Goal: Information Seeking & Learning: Learn about a topic

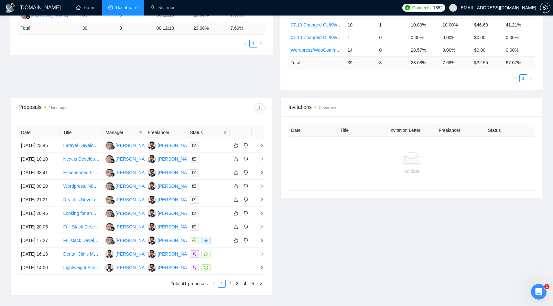
scroll to position [162, 0]
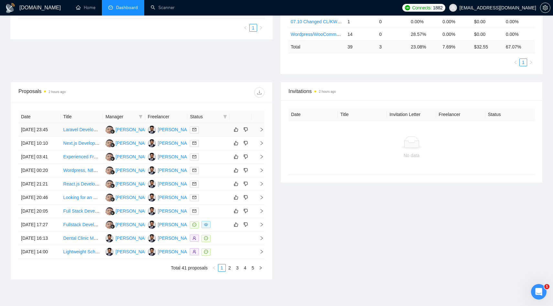
click at [51, 136] on td "[DATE] 23:45" at bounding box center [39, 130] width 42 height 14
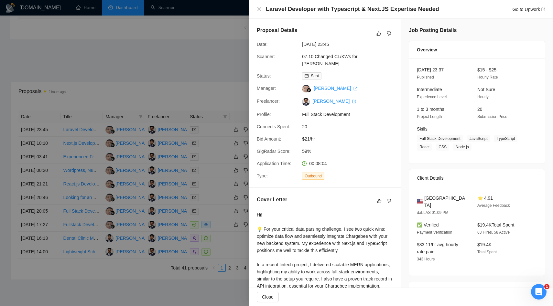
click at [205, 167] on div at bounding box center [276, 153] width 553 height 306
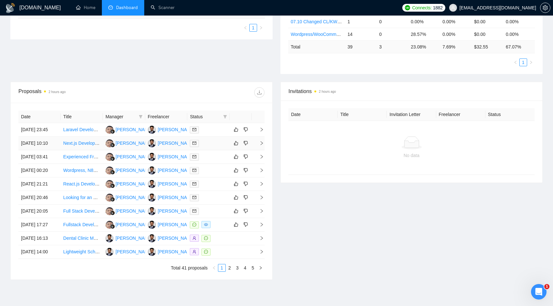
click at [54, 150] on td "[DATE] 10:10" at bounding box center [39, 144] width 42 height 14
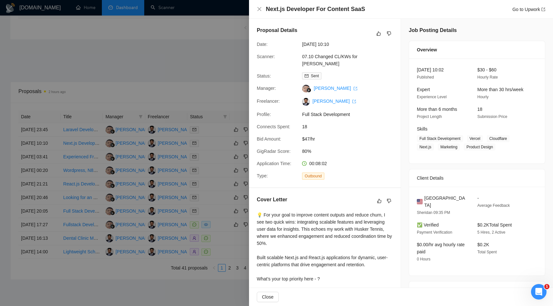
click at [102, 182] on div at bounding box center [276, 153] width 553 height 306
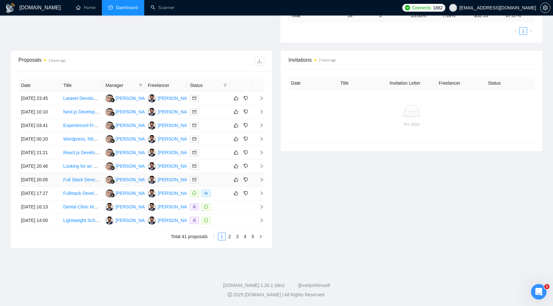
scroll to position [255, 0]
click at [229, 235] on link "2" at bounding box center [229, 236] width 7 height 7
click at [221, 239] on link "1" at bounding box center [221, 236] width 7 height 7
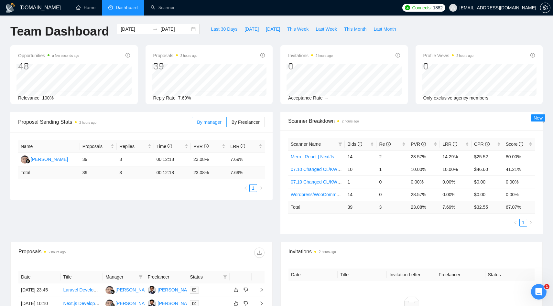
scroll to position [0, 0]
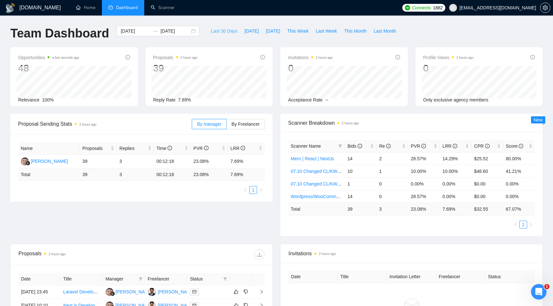
click at [213, 32] on span "Last 30 Days" at bounding box center [224, 30] width 27 height 7
type input "[DATE]"
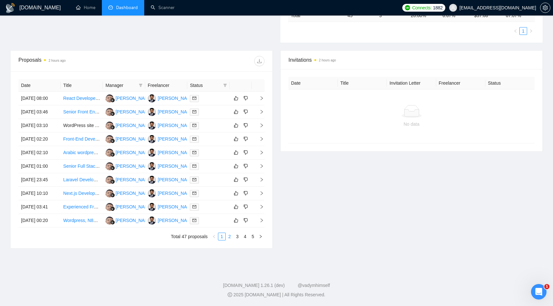
scroll to position [236, 0]
click at [44, 119] on td "[DATE] 03:10" at bounding box center [39, 126] width 42 height 14
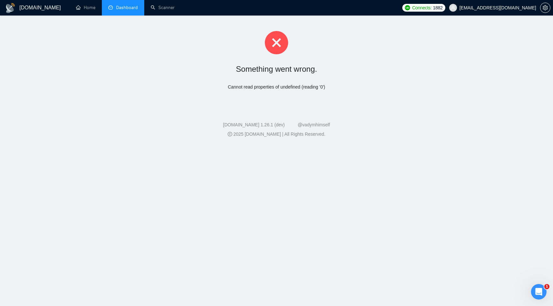
click at [122, 12] on li "Dashboard" at bounding box center [123, 8] width 42 height 16
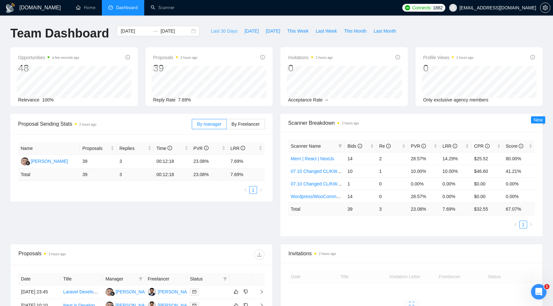
click at [215, 29] on span "Last 30 Days" at bounding box center [224, 30] width 27 height 7
type input "[DATE]"
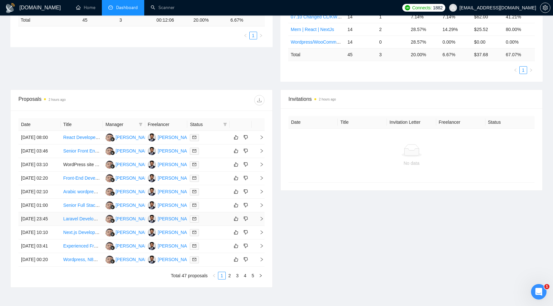
scroll to position [149, 0]
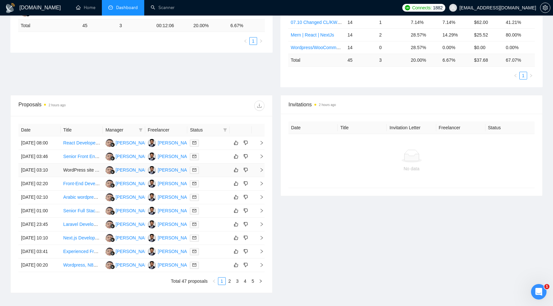
click at [263, 172] on icon "right" at bounding box center [261, 170] width 5 height 5
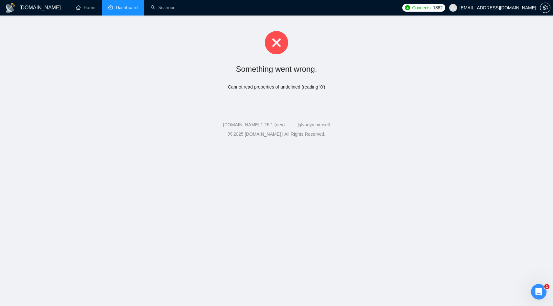
scroll to position [0, 0]
click at [121, 10] on span "Dashboard" at bounding box center [127, 7] width 22 height 5
click at [122, 9] on span "Dashboard" at bounding box center [127, 7] width 22 height 5
click at [158, 10] on link "Scanner" at bounding box center [163, 7] width 24 height 5
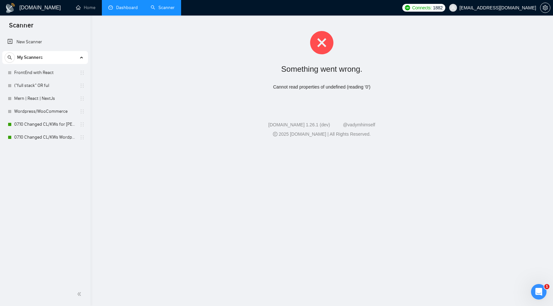
click at [127, 8] on link "Dashboard" at bounding box center [122, 7] width 29 height 5
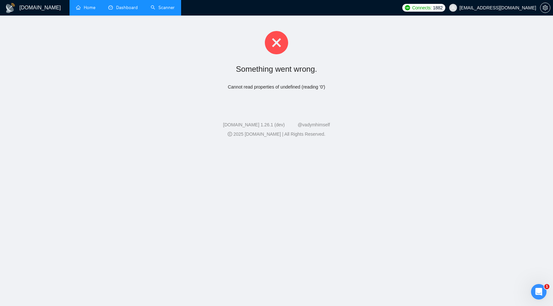
click at [95, 10] on link "Home" at bounding box center [85, 7] width 19 height 5
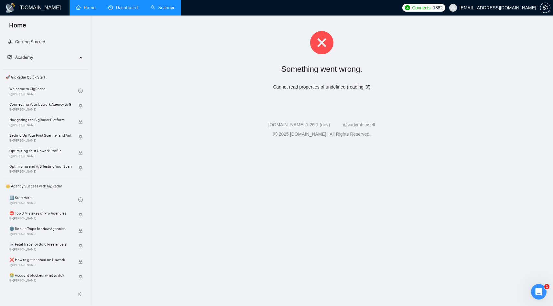
click at [117, 10] on link "Dashboard" at bounding box center [122, 7] width 29 height 5
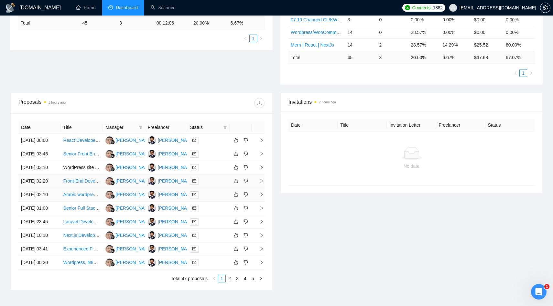
scroll to position [149, 0]
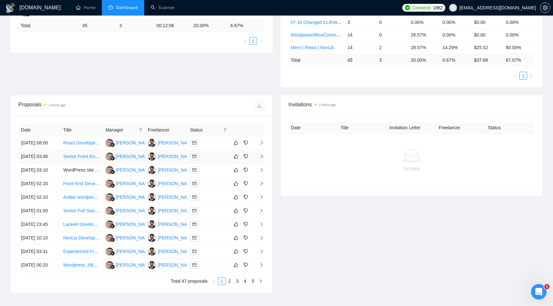
click at [59, 164] on td "[DATE] 03:46" at bounding box center [39, 157] width 42 height 14
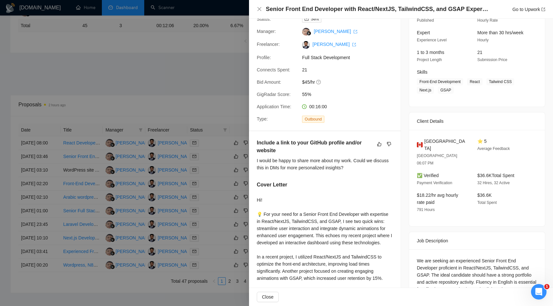
scroll to position [0, 0]
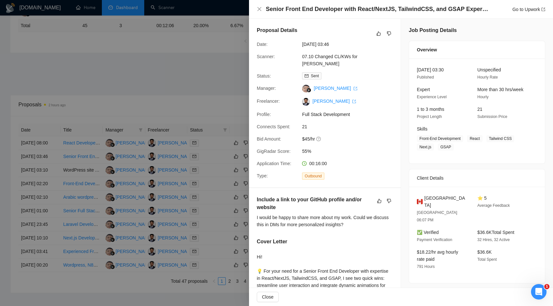
click at [186, 106] on div at bounding box center [276, 153] width 553 height 306
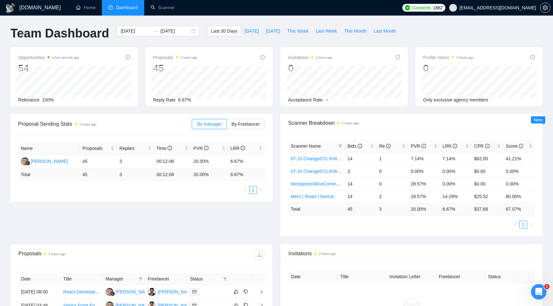
click at [169, 102] on div "Reply Rate 6.67%" at bounding box center [209, 99] width 112 height 7
click at [156, 9] on link "Scanner" at bounding box center [163, 7] width 24 height 5
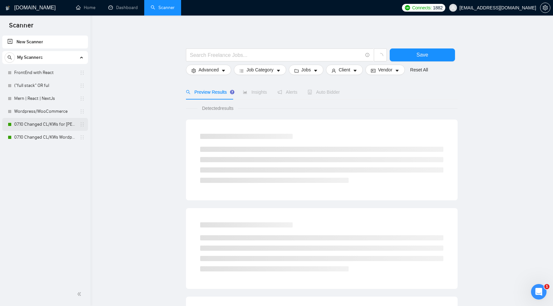
click at [33, 127] on link "07.10 Changed CL/KWs for [PERSON_NAME]" at bounding box center [44, 124] width 61 height 13
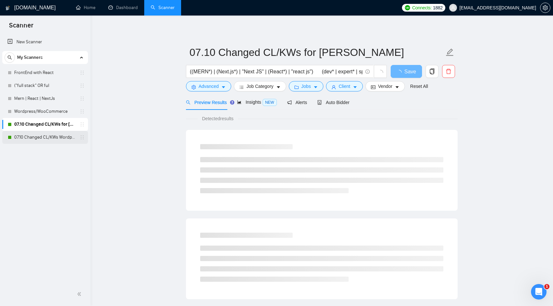
click at [42, 139] on link "07.10 Changed CL/KWs Wordpress/WooCommerce" at bounding box center [44, 137] width 61 height 13
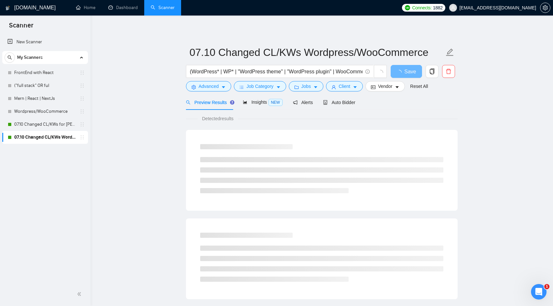
click at [129, 114] on main "07.10 Changed CL/KWs Wordpress/WooCommerce (WordPress* | WP* | "WordPress theme…" at bounding box center [322, 295] width 442 height 539
